Goal: Information Seeking & Learning: Learn about a topic

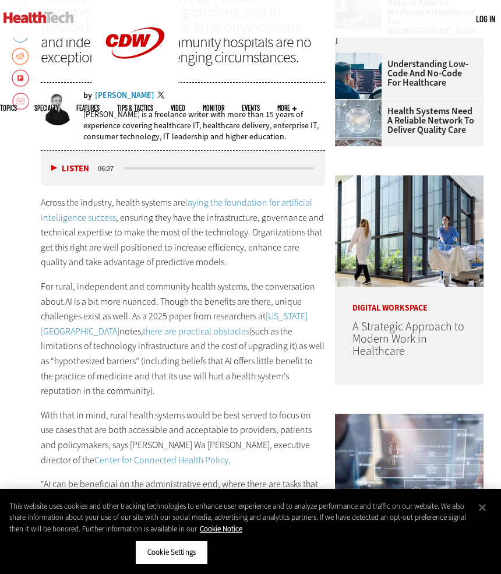
scroll to position [418, 0]
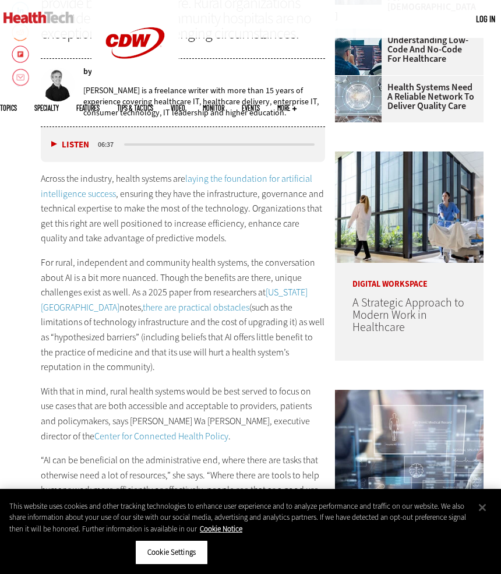
click at [196, 318] on p "For rural, independent and community health systems, the conversation about AI …" at bounding box center [183, 314] width 284 height 119
click at [181, 255] on p "For rural, independent and community health systems, the conversation about AI …" at bounding box center [183, 314] width 284 height 119
click at [219, 244] on p "Across the industry, health systems are laying the foundation for artificial in…" at bounding box center [183, 208] width 284 height 75
click at [482, 511] on button "Close" at bounding box center [483, 508] width 26 height 26
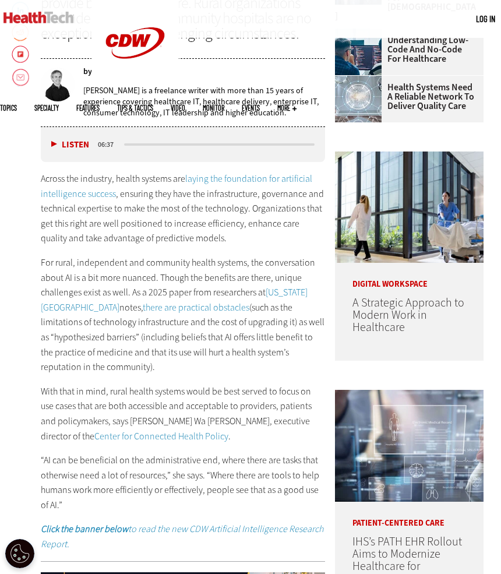
click at [213, 357] on p "For rural, independent and community health systems, the conversation about AI …" at bounding box center [183, 314] width 284 height 119
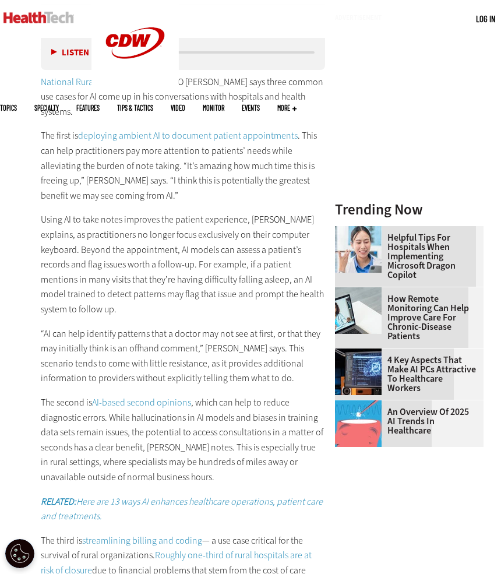
scroll to position [1097, 0]
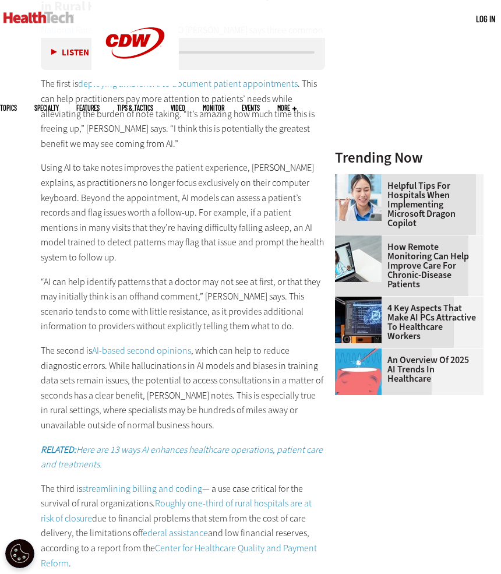
click at [213, 357] on p "The second is AI-based second opinions , which can help to reduce diagnostic er…" at bounding box center [183, 388] width 284 height 90
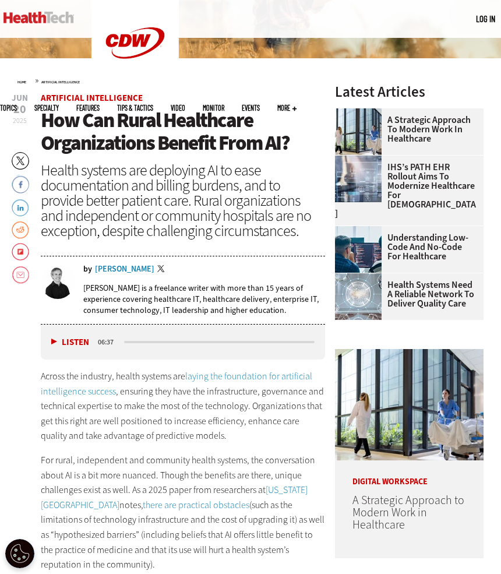
scroll to position [0, 0]
